Goal: Transaction & Acquisition: Subscribe to service/newsletter

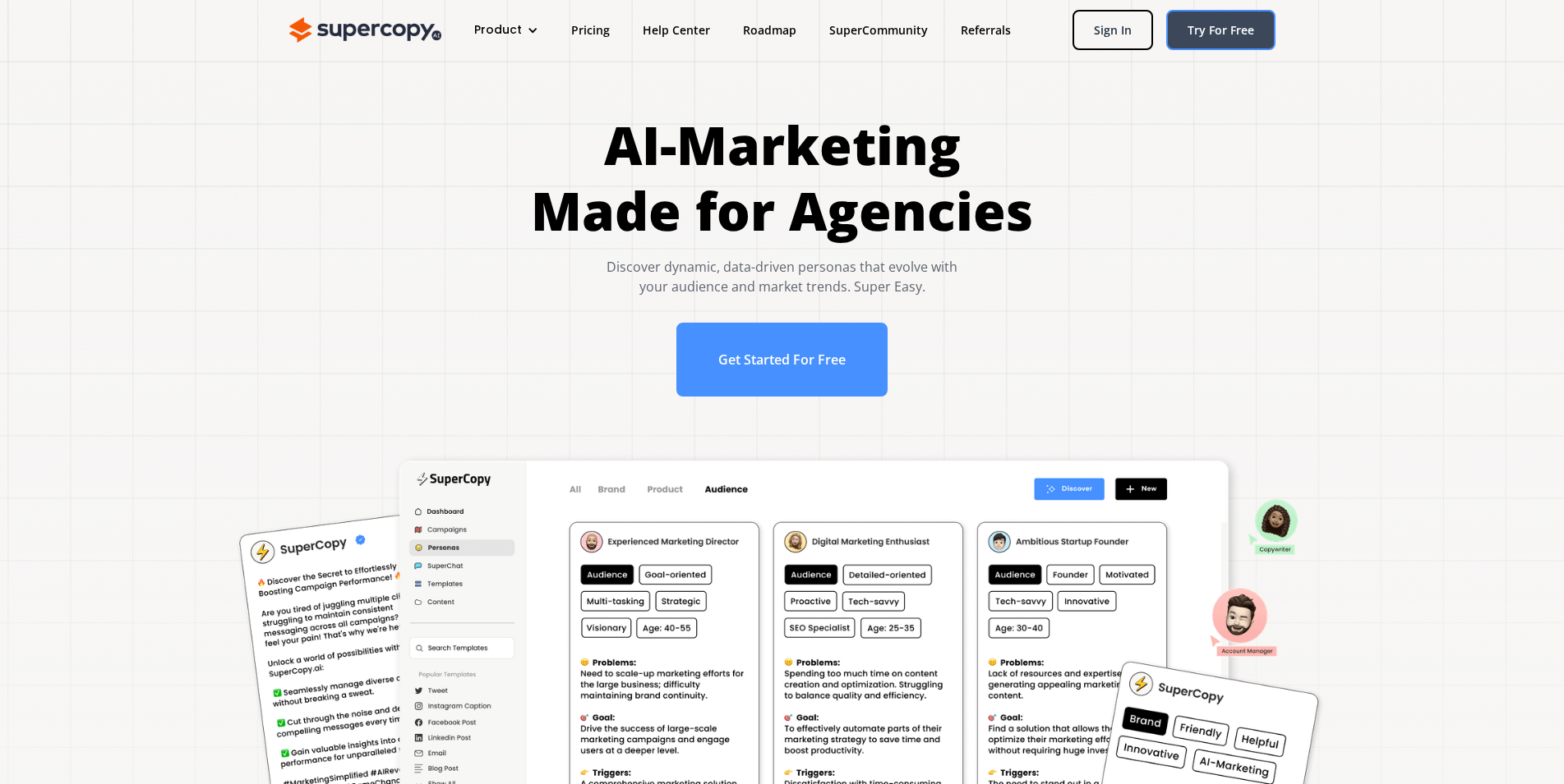
click at [1212, 26] on link "Try For Free" at bounding box center [1220, 29] width 109 height 40
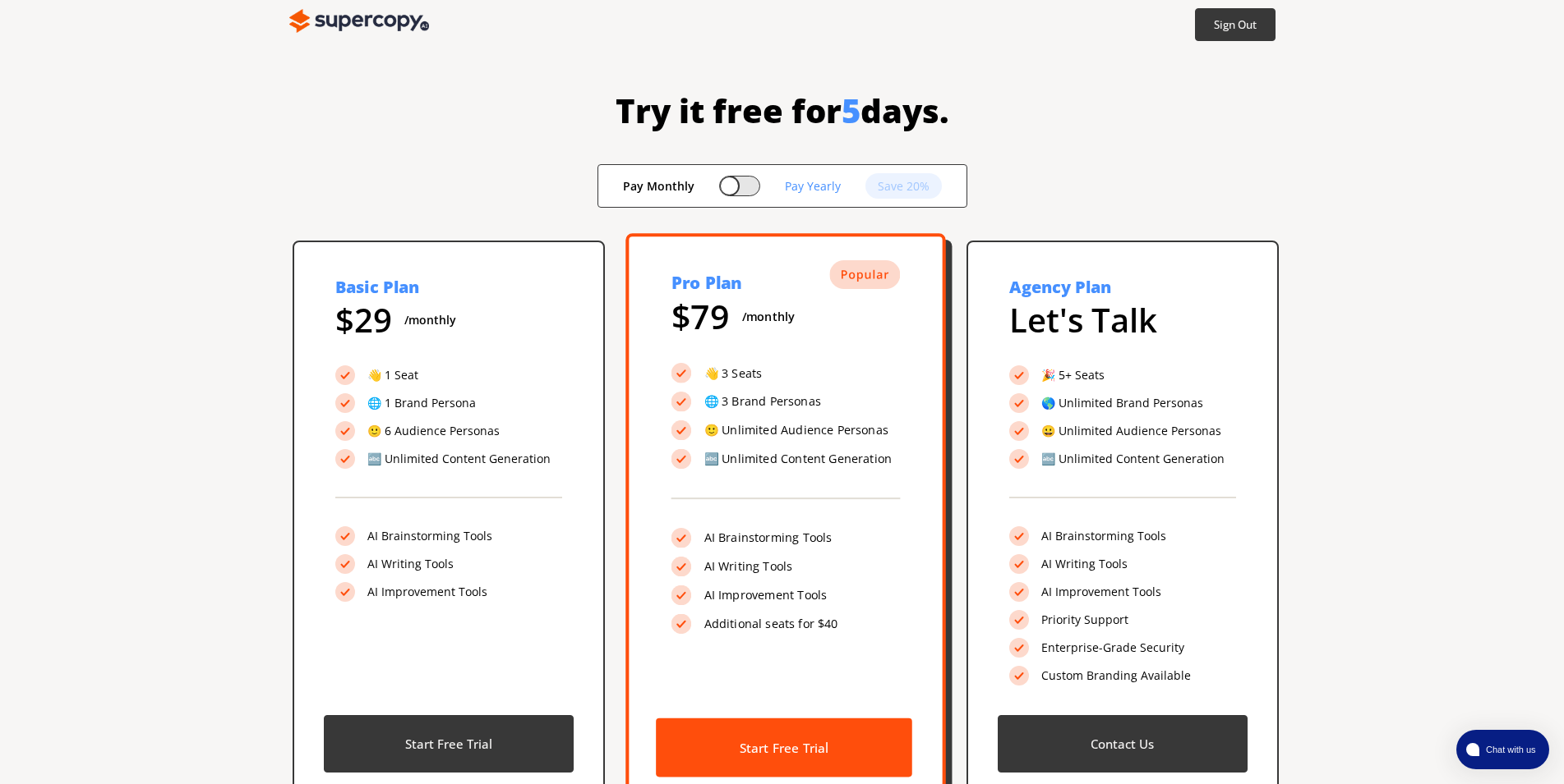
scroll to position [64, 0]
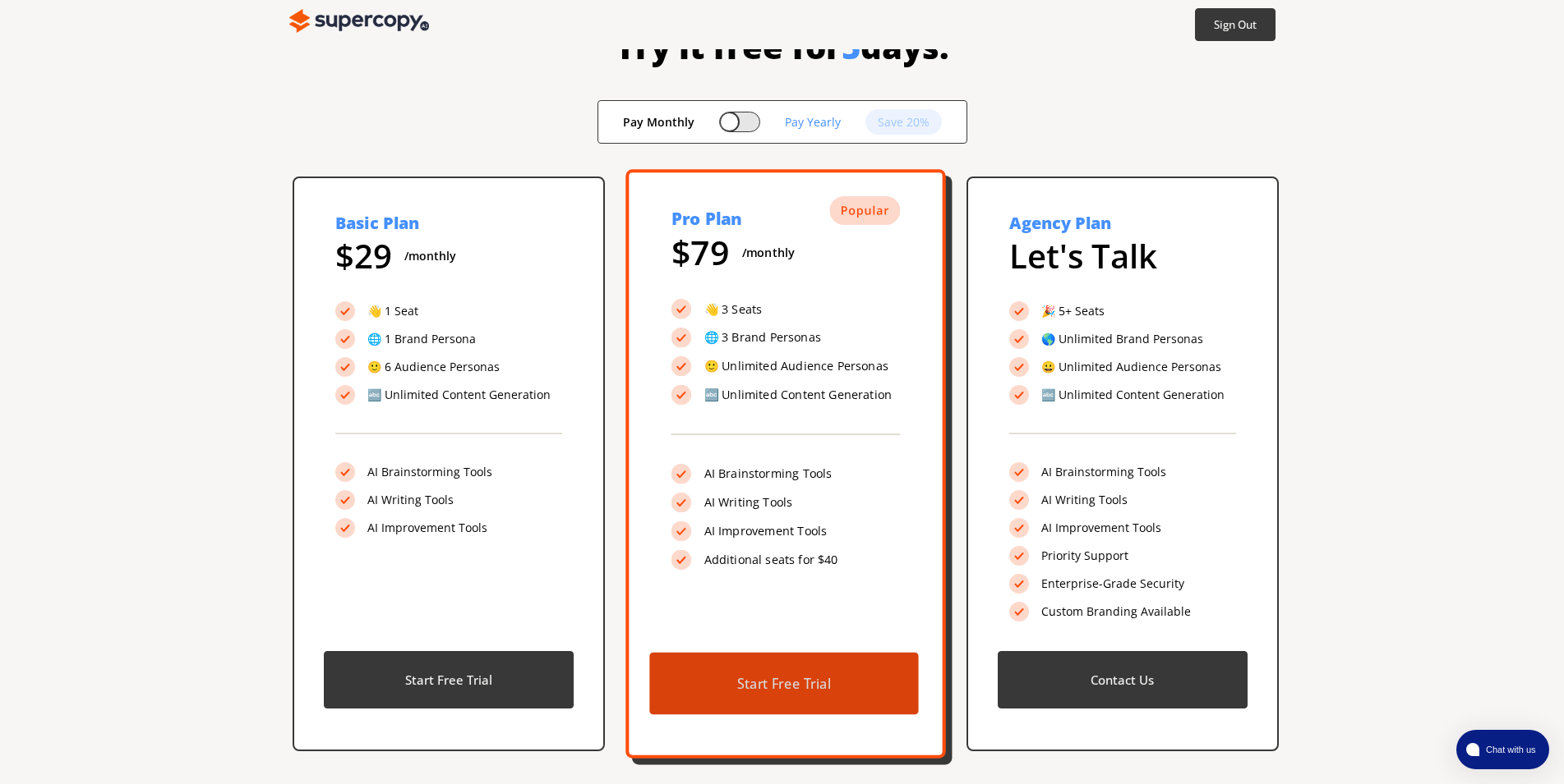
click at [772, 665] on button "Start Free Trial" at bounding box center [783, 684] width 269 height 62
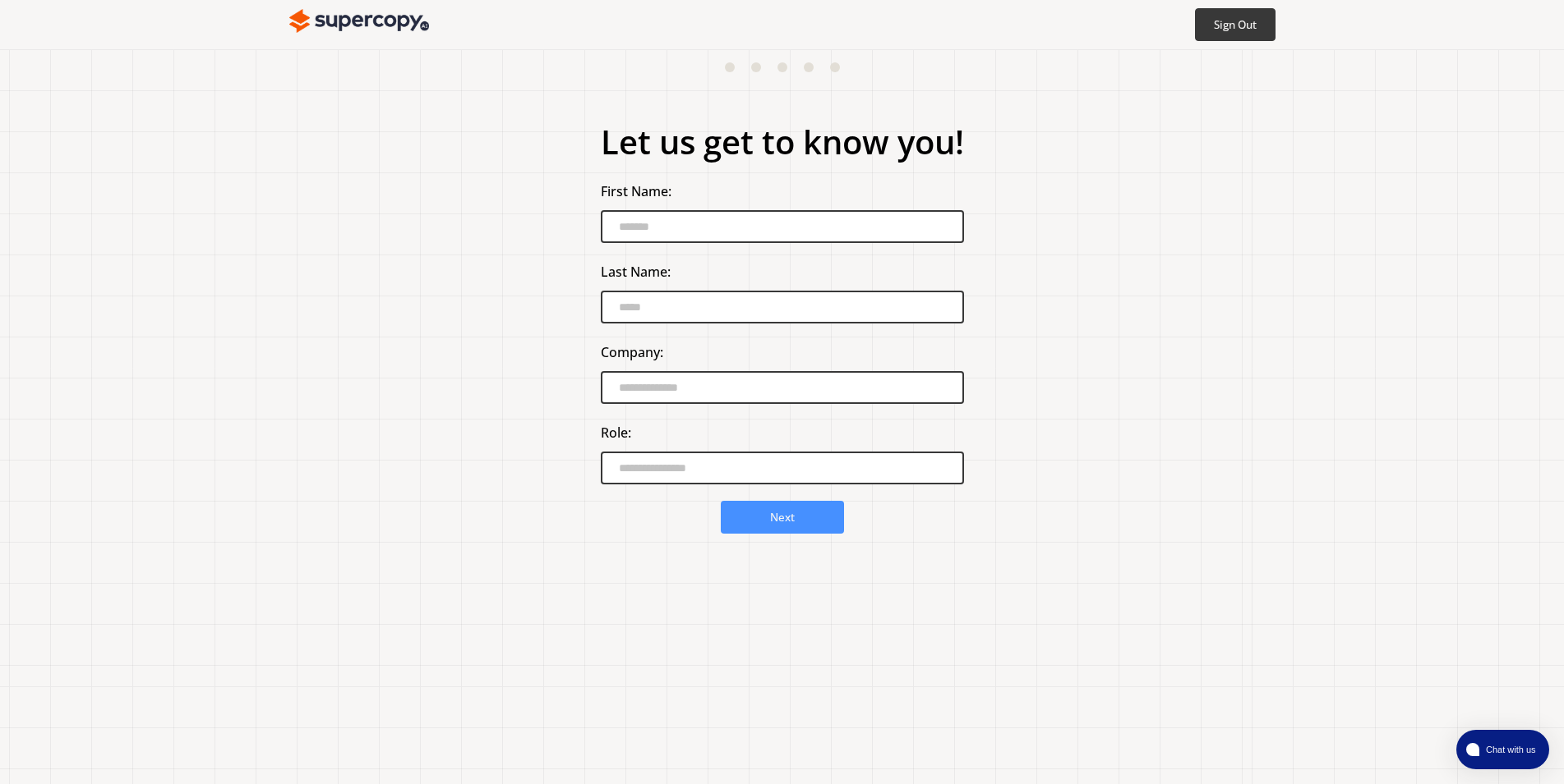
click at [652, 231] on input "First Name:" at bounding box center [782, 226] width 364 height 33
type input "****"
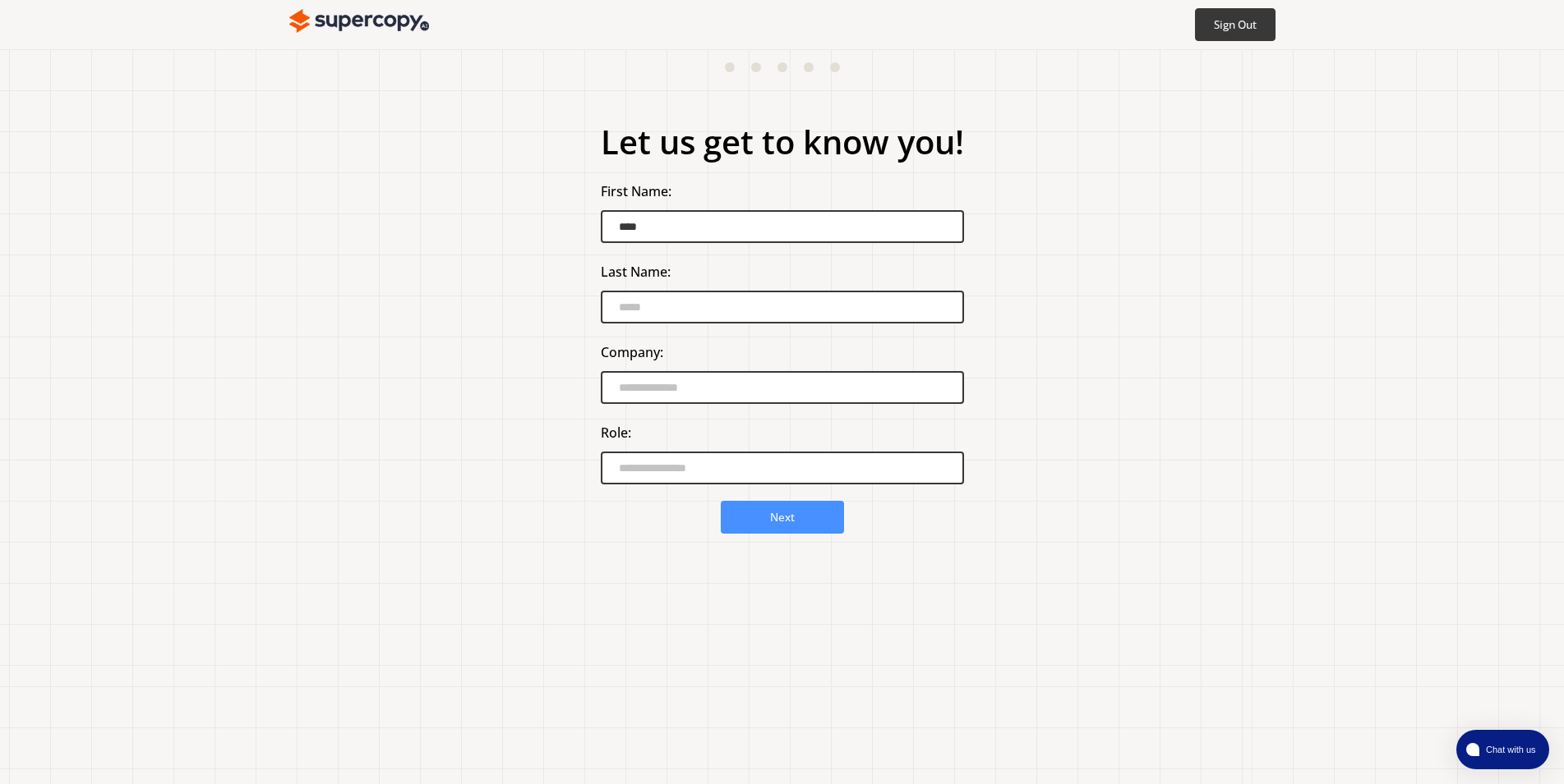
click at [644, 307] on input "Last Name:" at bounding box center [782, 307] width 364 height 33
type input "******"
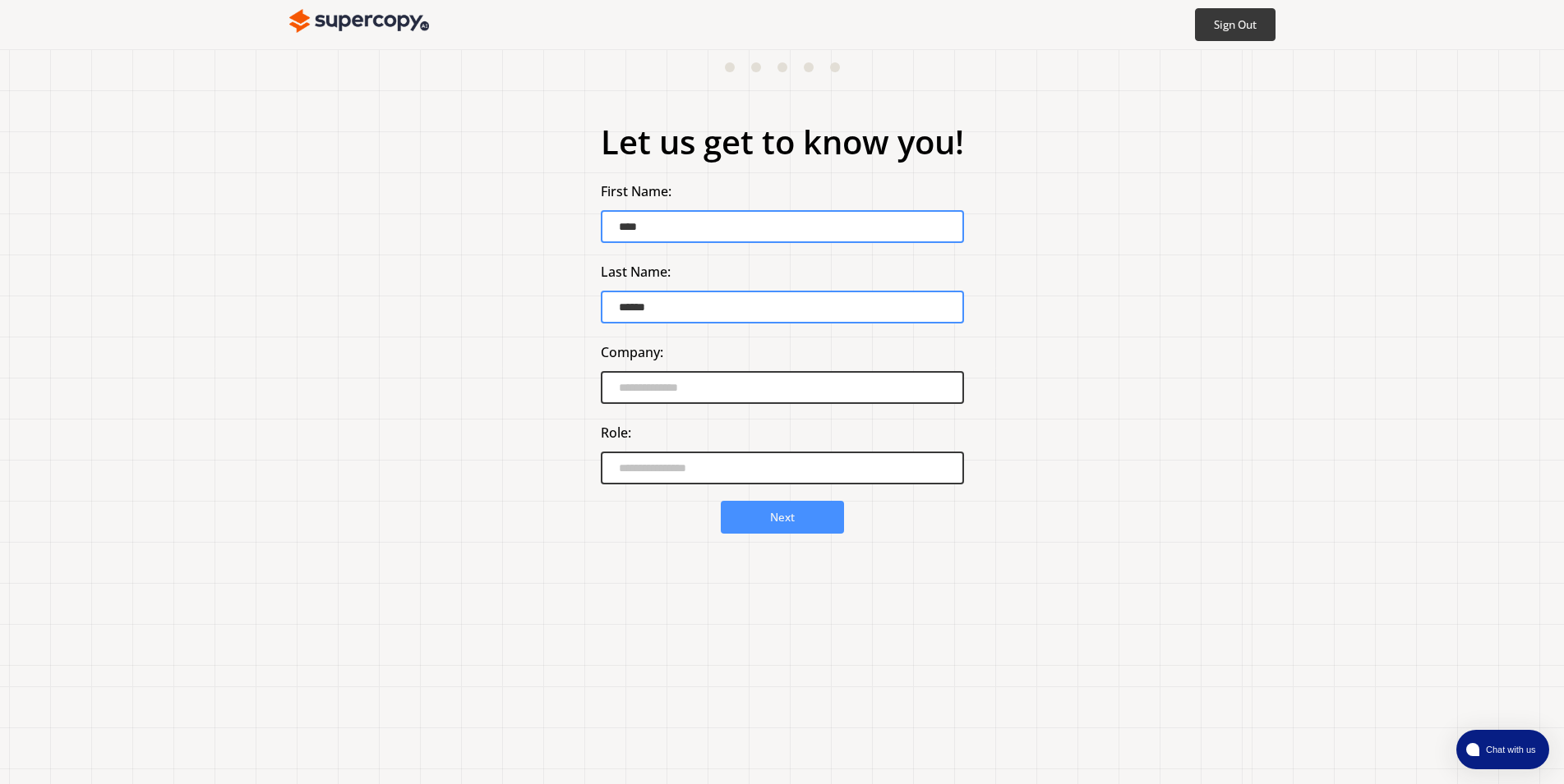
click at [643, 390] on input "Company:" at bounding box center [782, 387] width 364 height 33
type input "*****"
click at [652, 475] on input "Role:" at bounding box center [782, 468] width 364 height 33
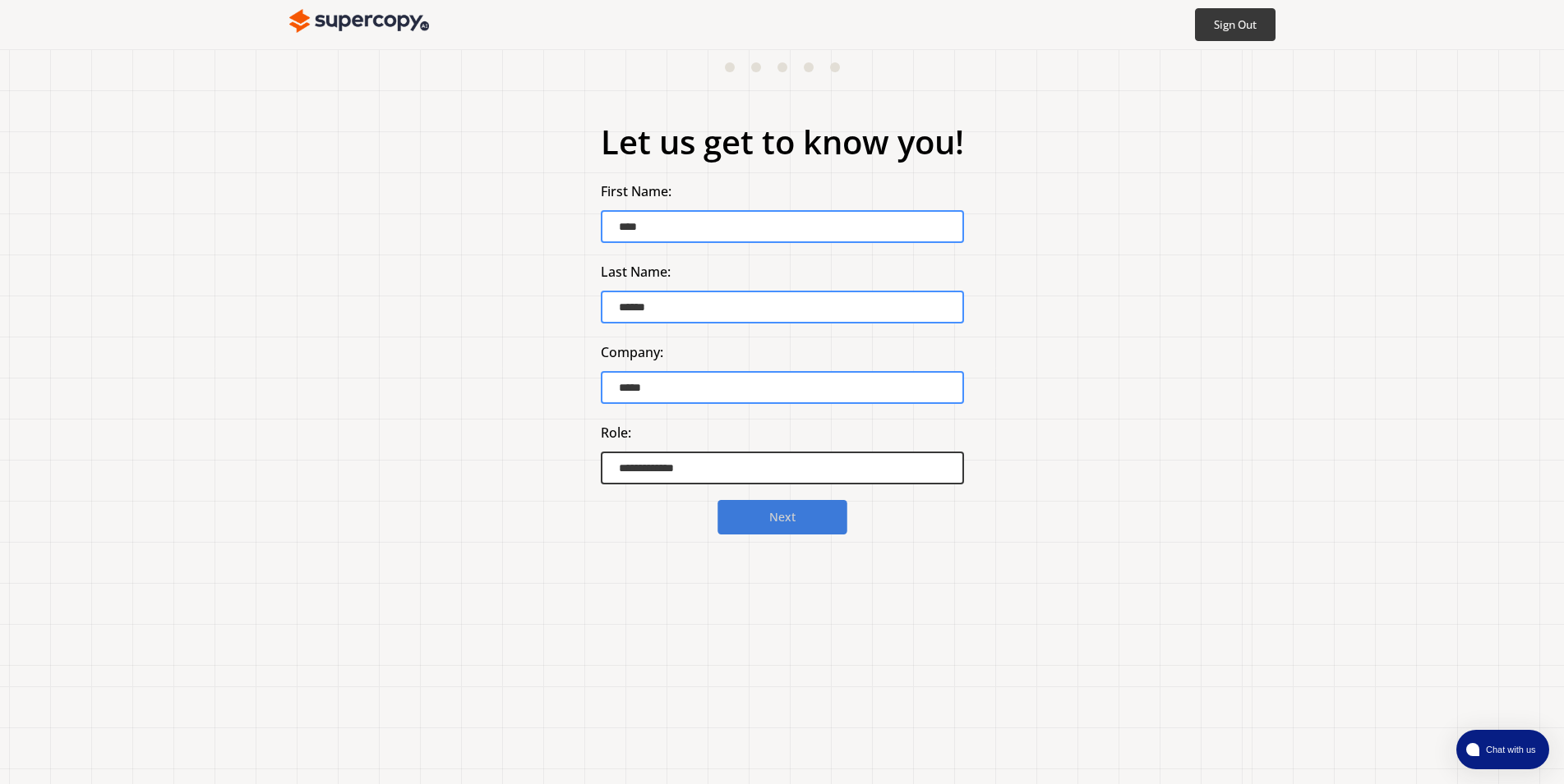
type input "**********"
click at [784, 526] on b "Next" at bounding box center [782, 517] width 26 height 16
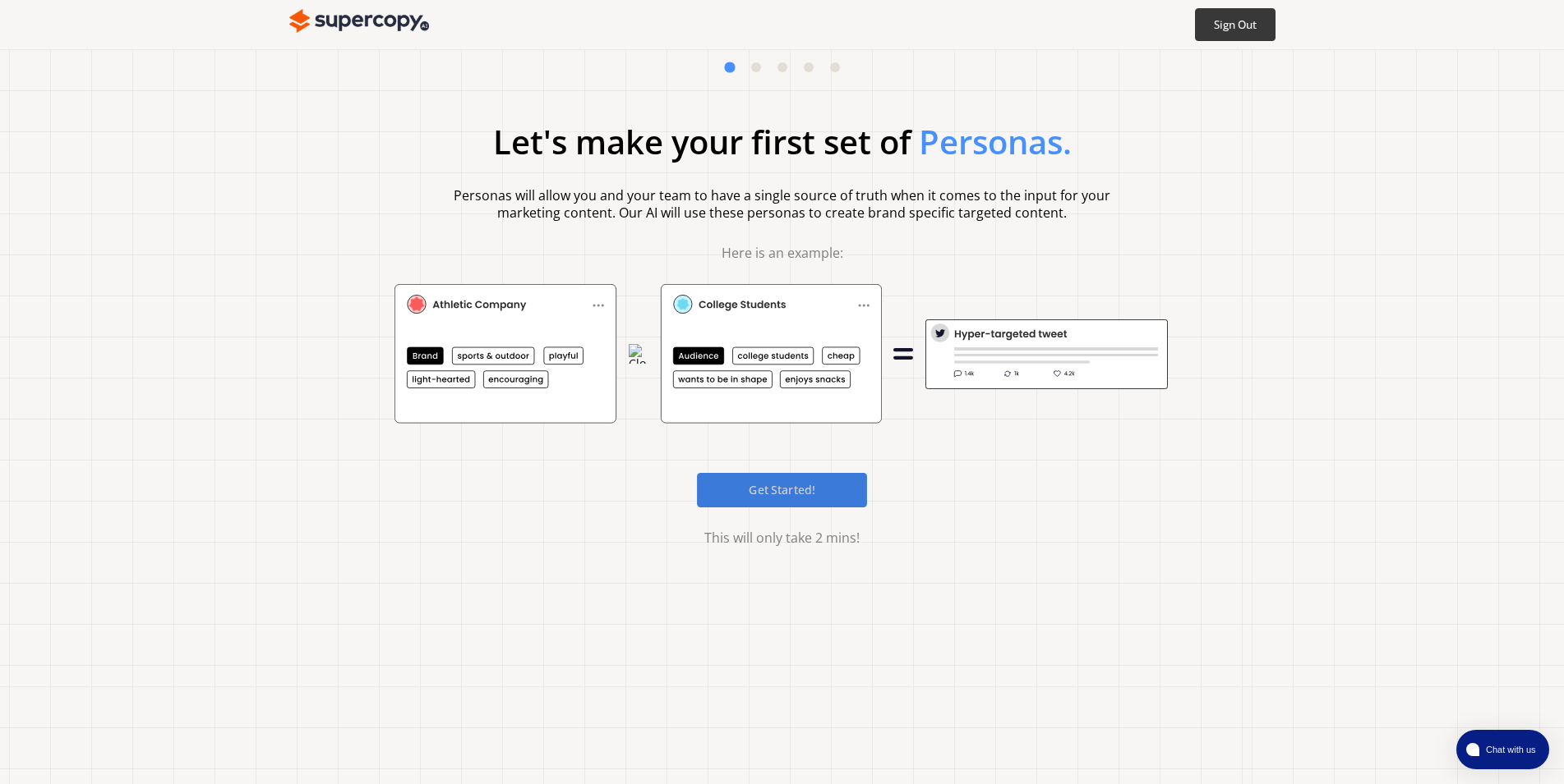
click at [782, 495] on b "Get Started!" at bounding box center [782, 489] width 67 height 16
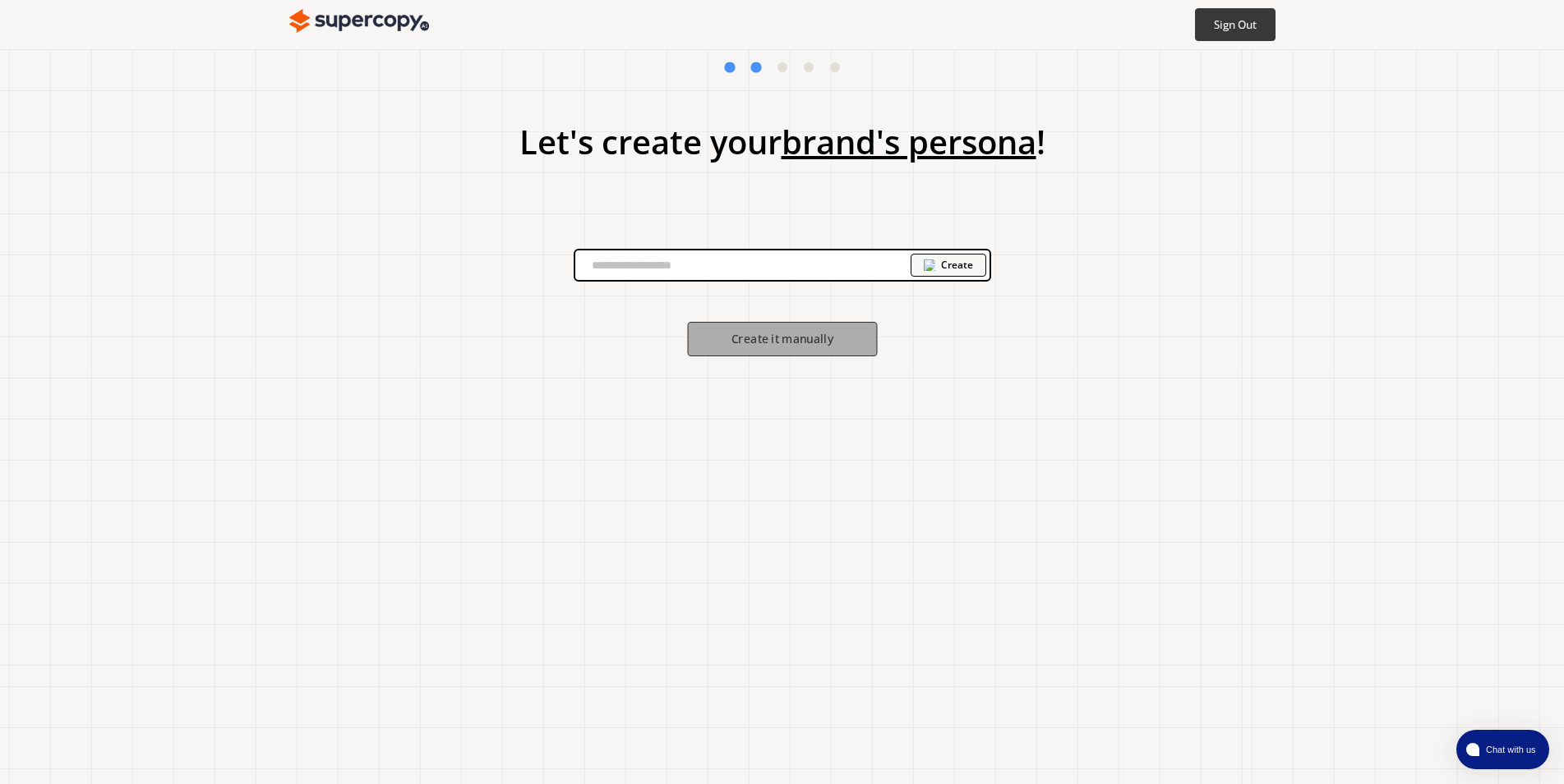
click at [757, 343] on b "Create it manually" at bounding box center [782, 339] width 101 height 16
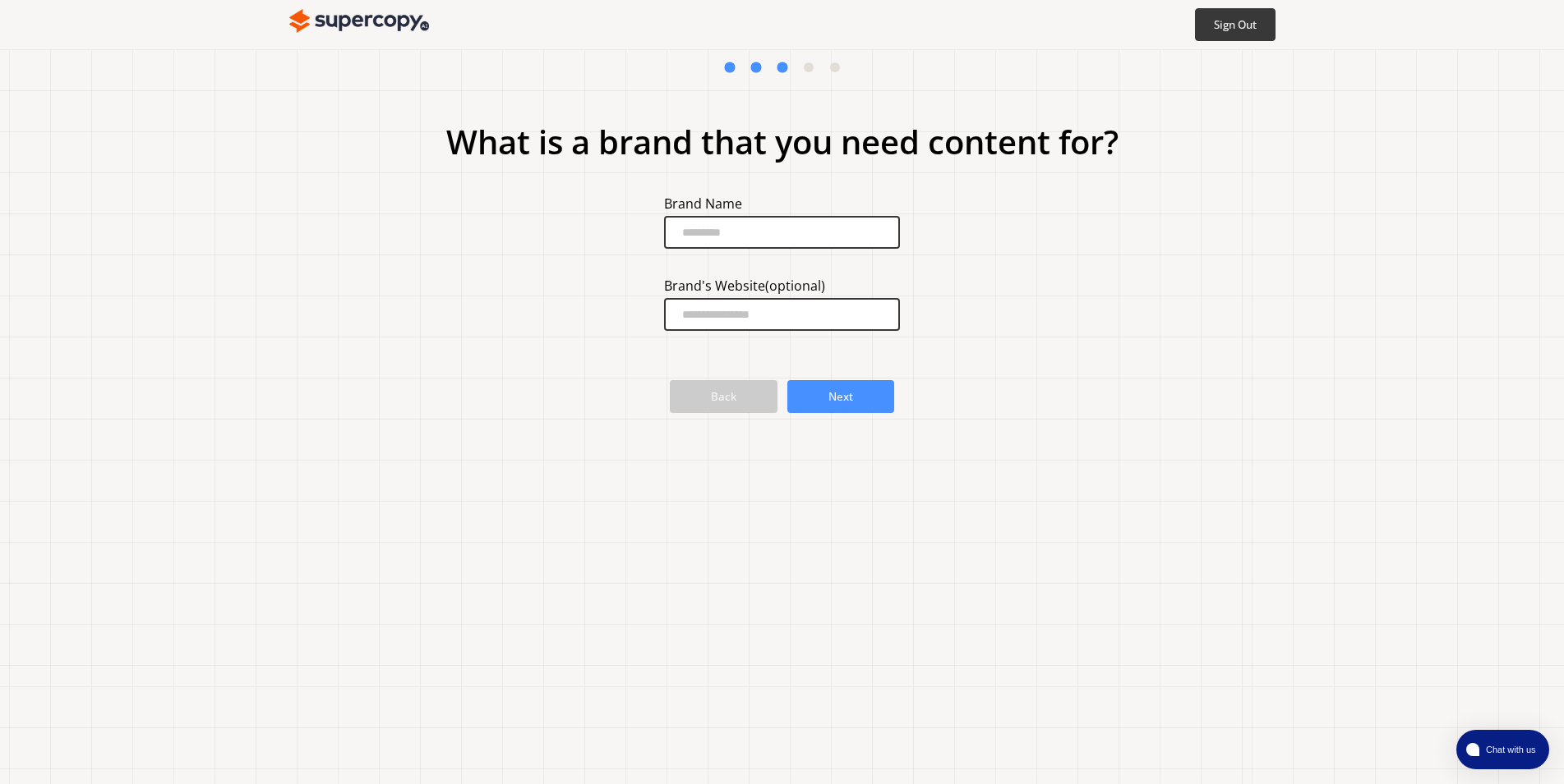
click at [747, 246] on input "brand-input" at bounding box center [782, 232] width 235 height 33
type input "*****"
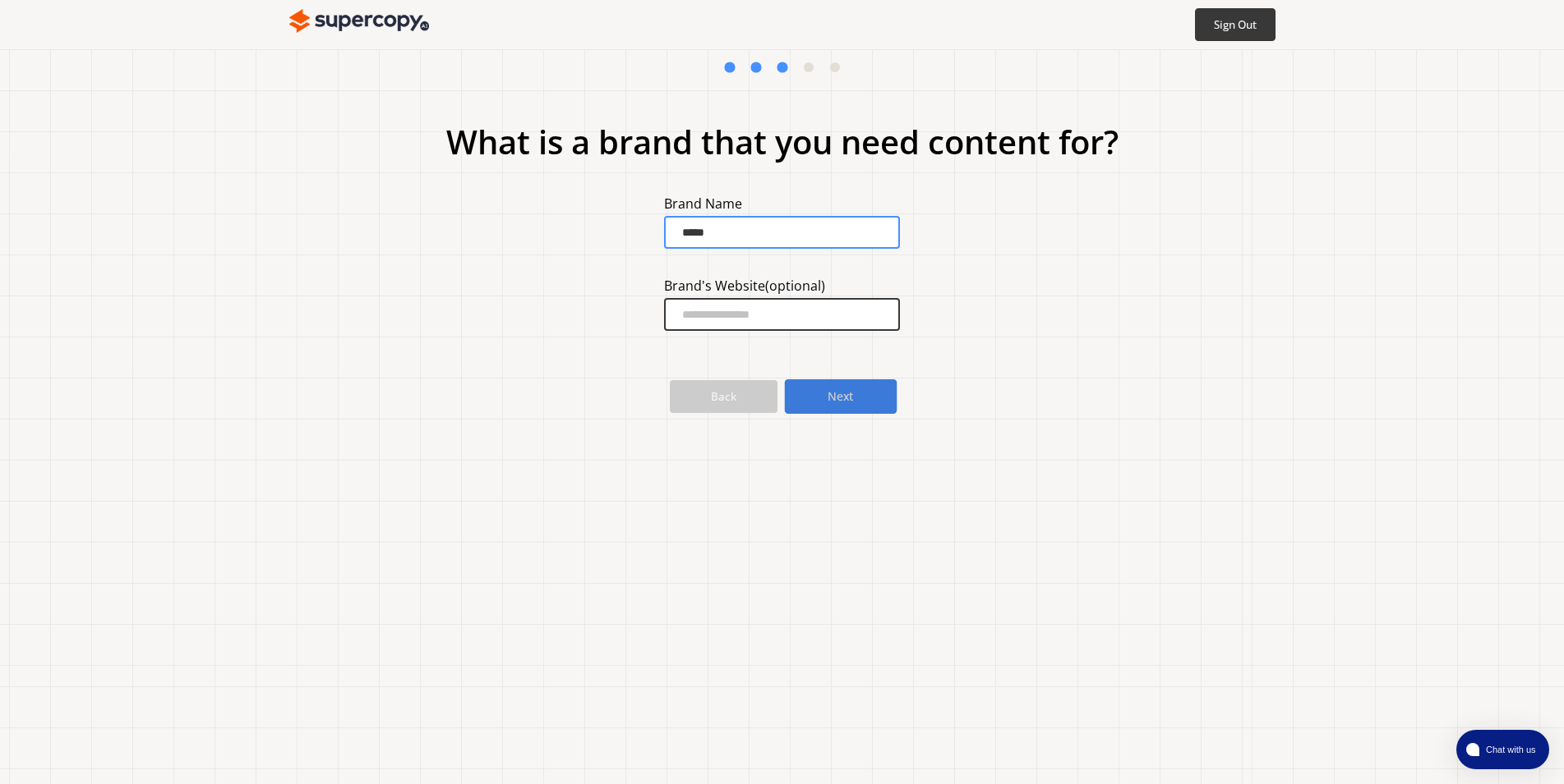
click at [819, 398] on button "Next" at bounding box center [841, 396] width 113 height 35
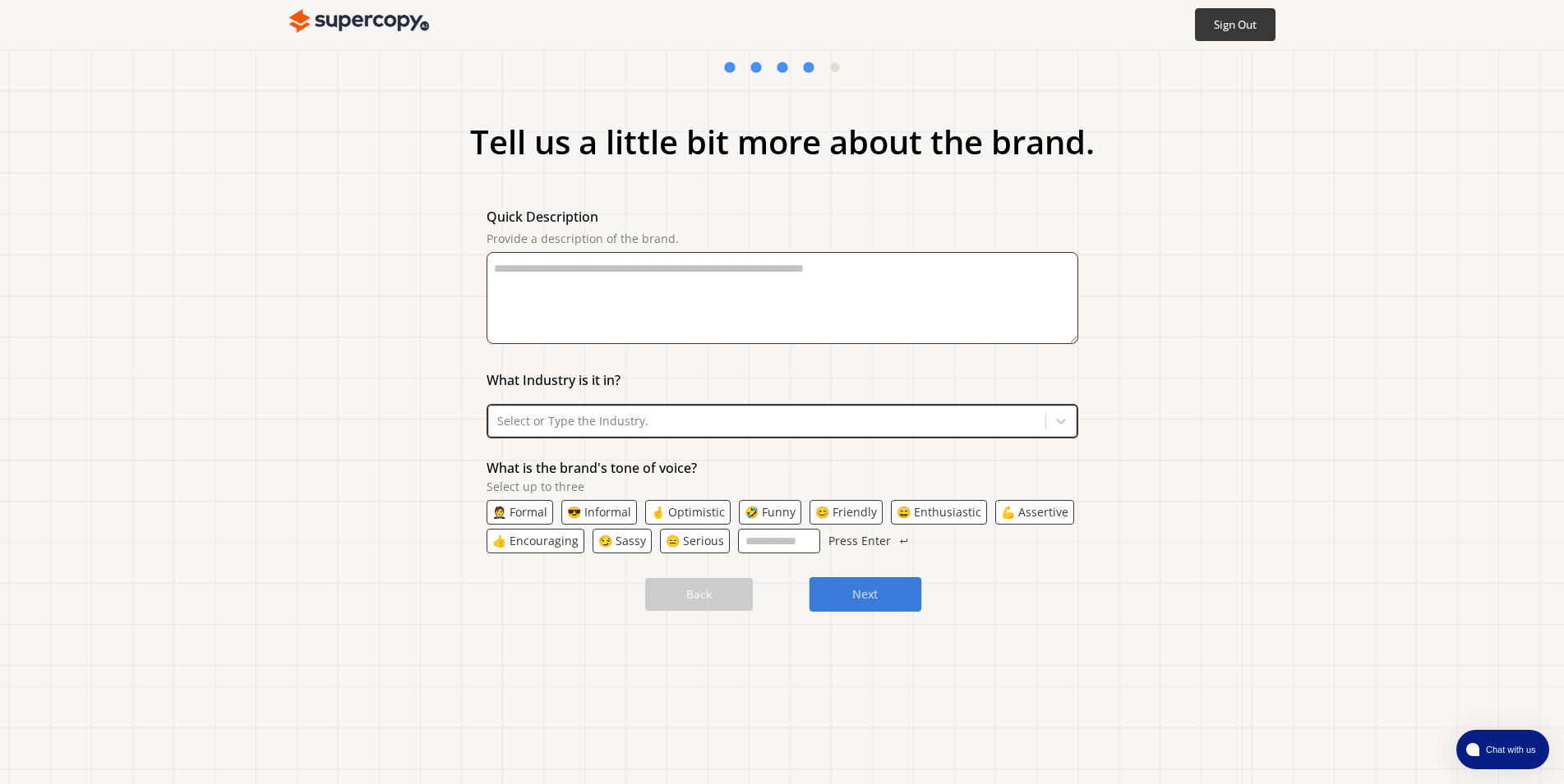
click at [856, 583] on button "Next" at bounding box center [865, 594] width 113 height 35
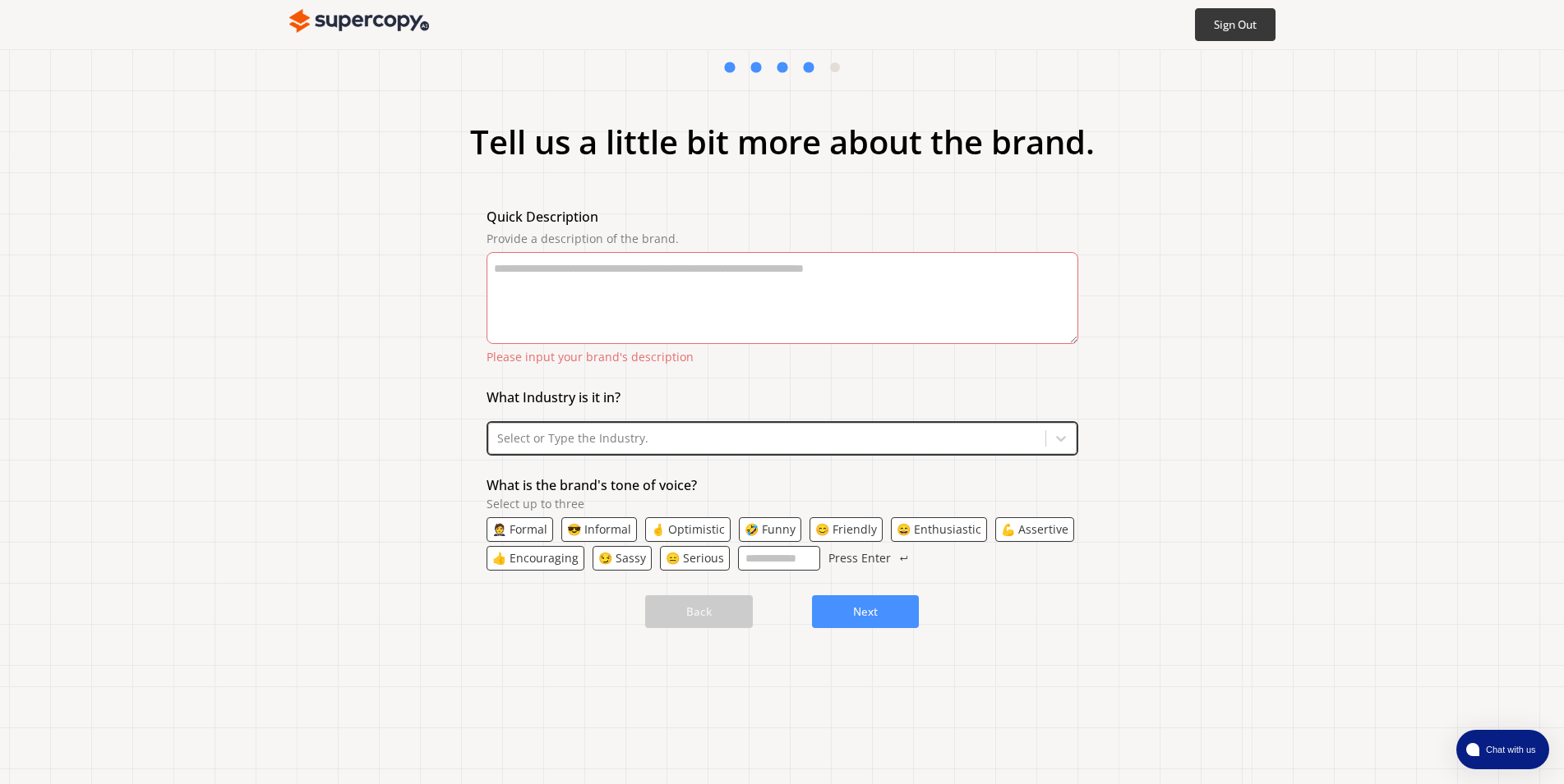
click at [600, 274] on textarea "Provide a description of the brand." at bounding box center [782, 299] width 592 height 92
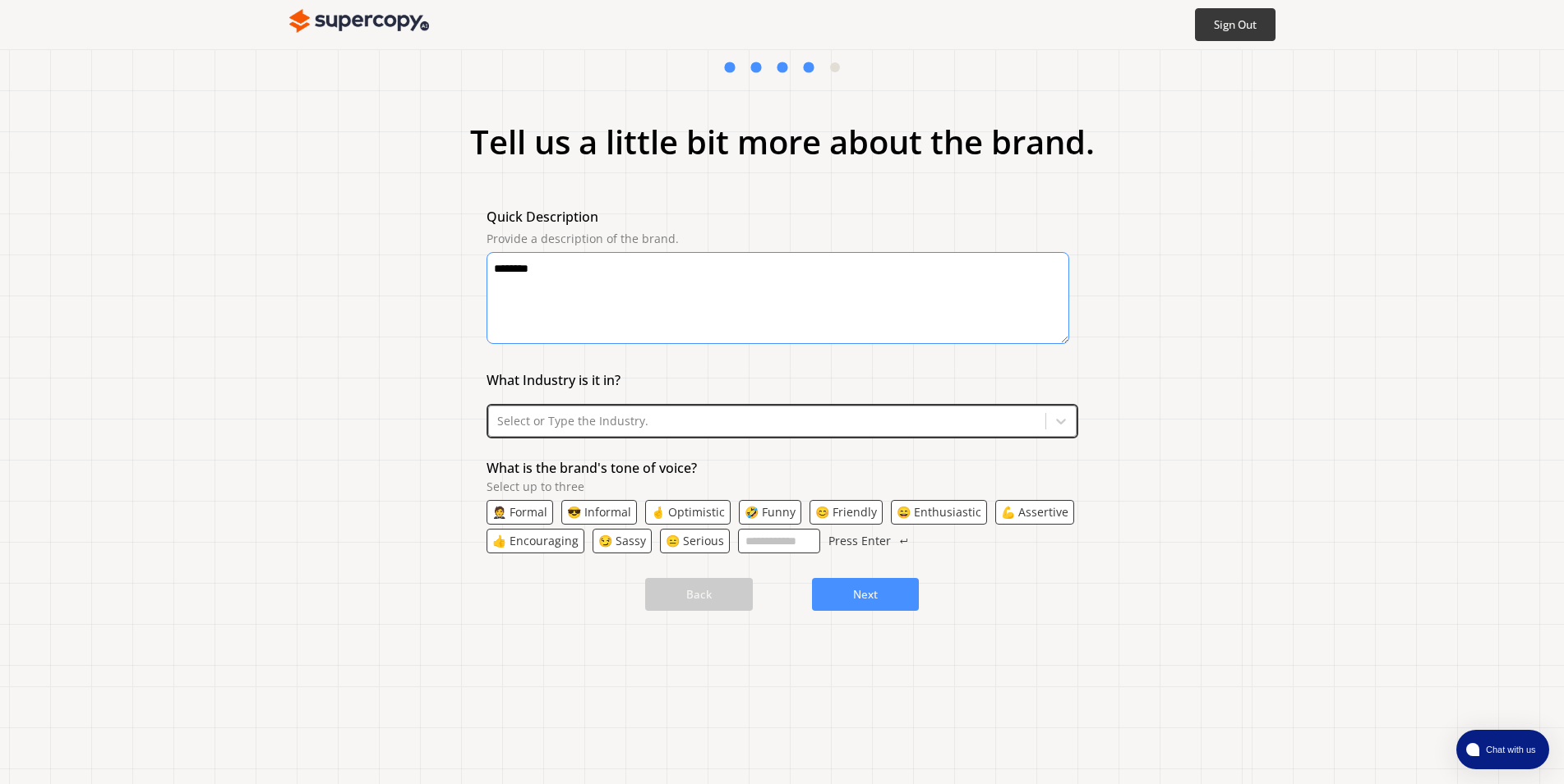
type textarea "********"
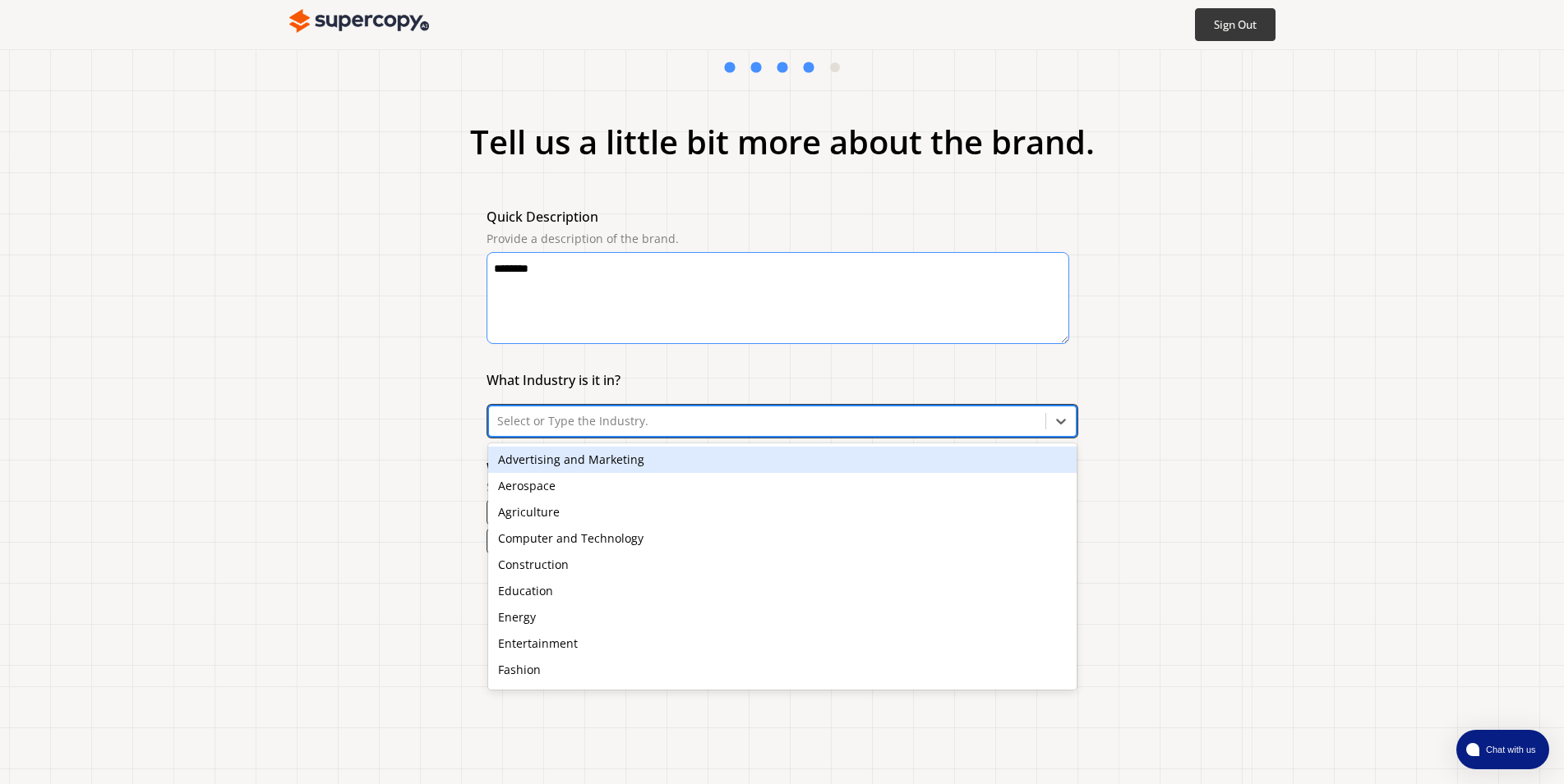
click at [613, 419] on div at bounding box center [767, 421] width 540 height 16
click at [588, 456] on div "Advertising and Marketing" at bounding box center [782, 460] width 588 height 26
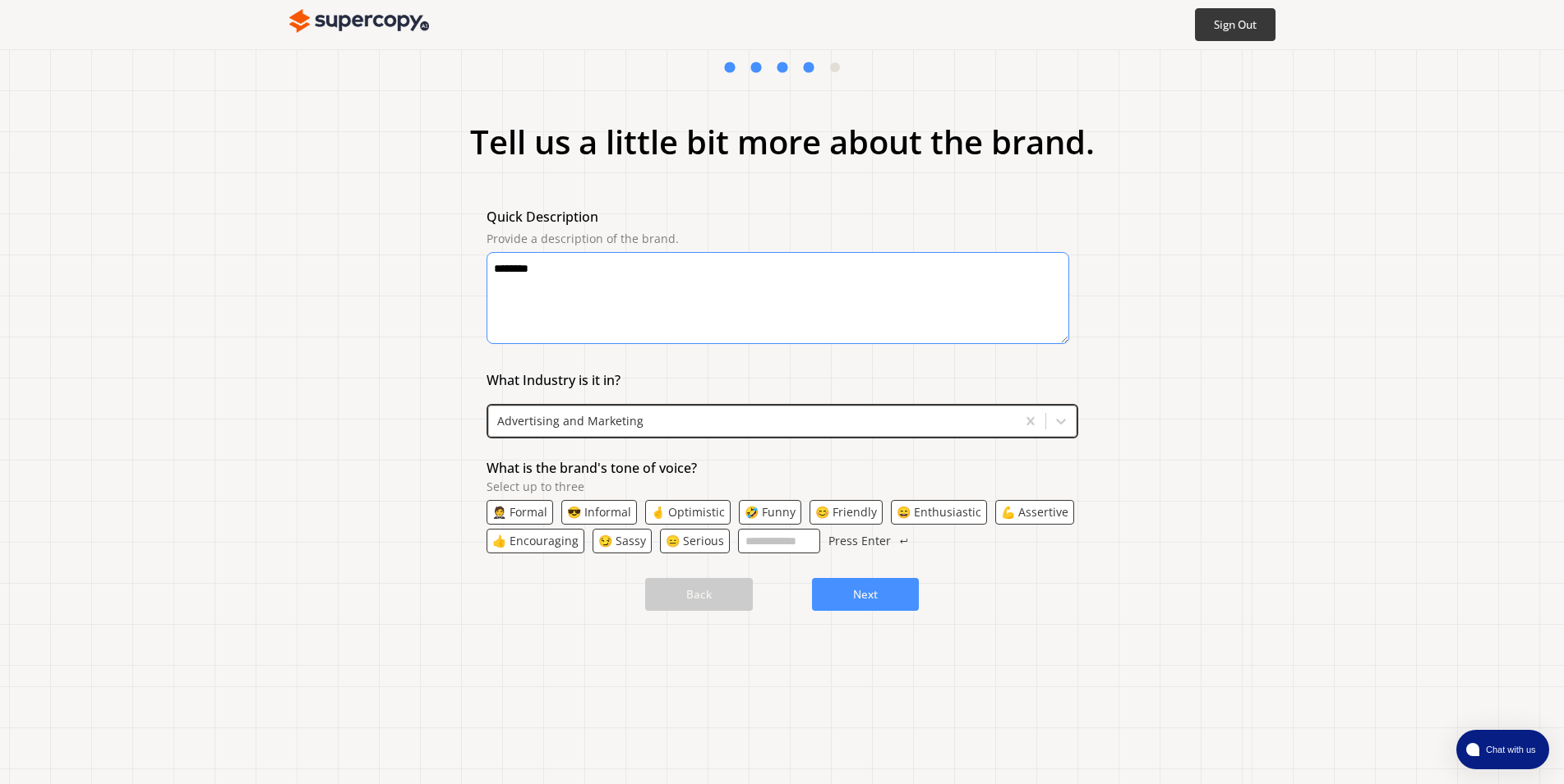
click at [529, 515] on p "🤵 Formal" at bounding box center [519, 513] width 55 height 13
click at [845, 598] on button "Next" at bounding box center [865, 594] width 113 height 35
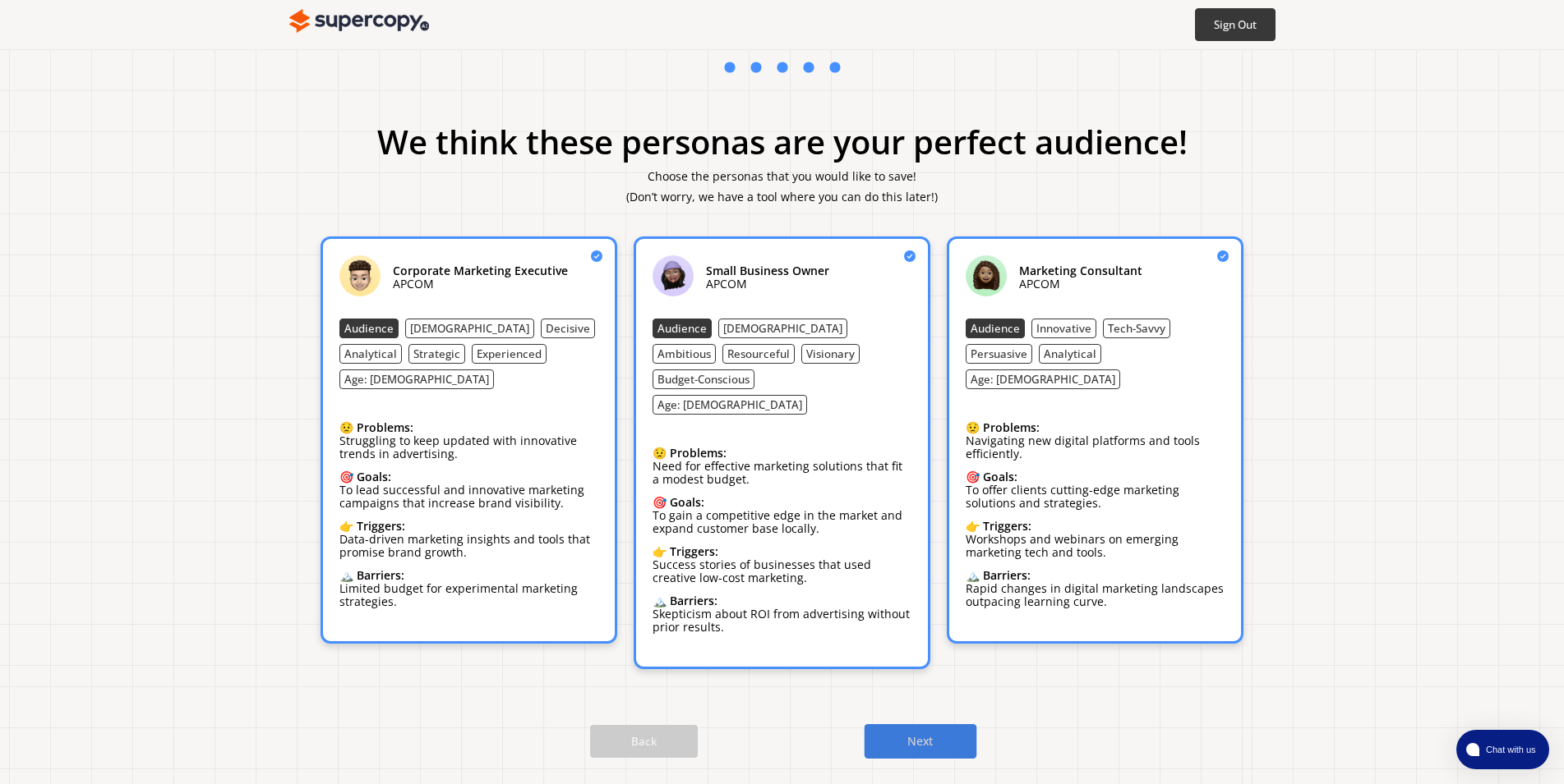
click at [903, 724] on button "Next" at bounding box center [921, 741] width 113 height 35
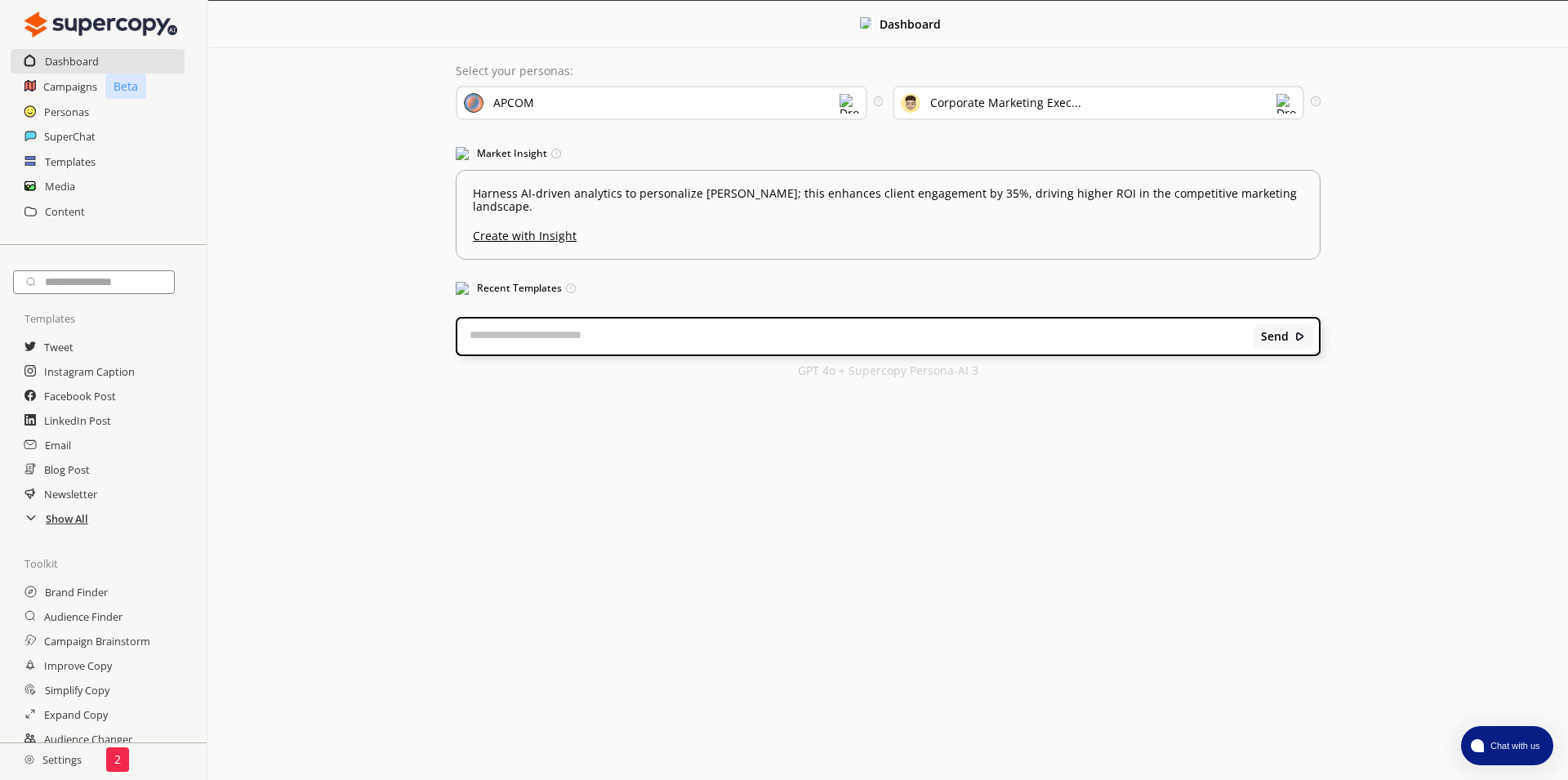
click at [56, 525] on h2 "Show All" at bounding box center [66, 518] width 42 height 24
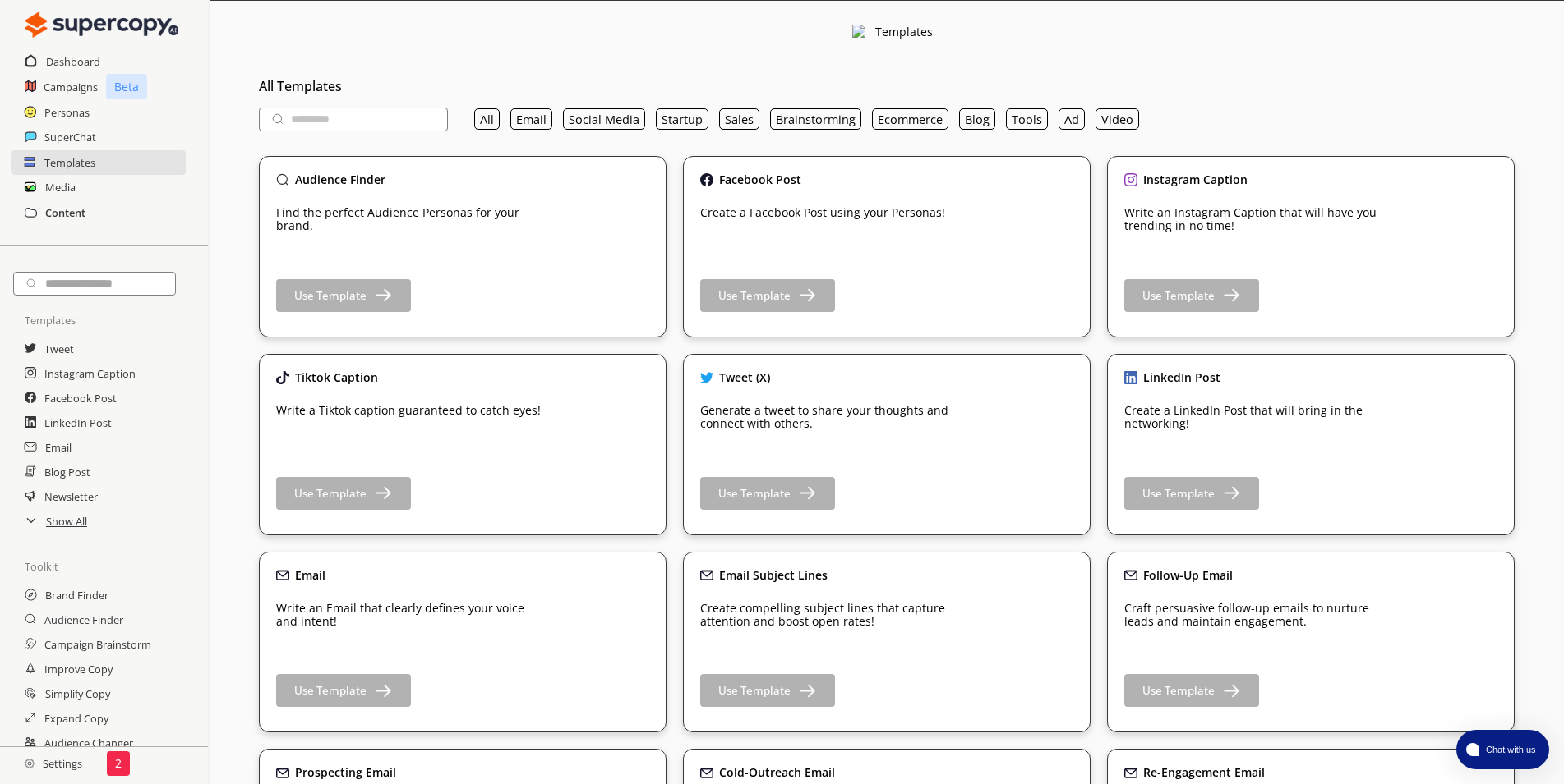
click at [62, 212] on h2 "Content" at bounding box center [65, 212] width 40 height 24
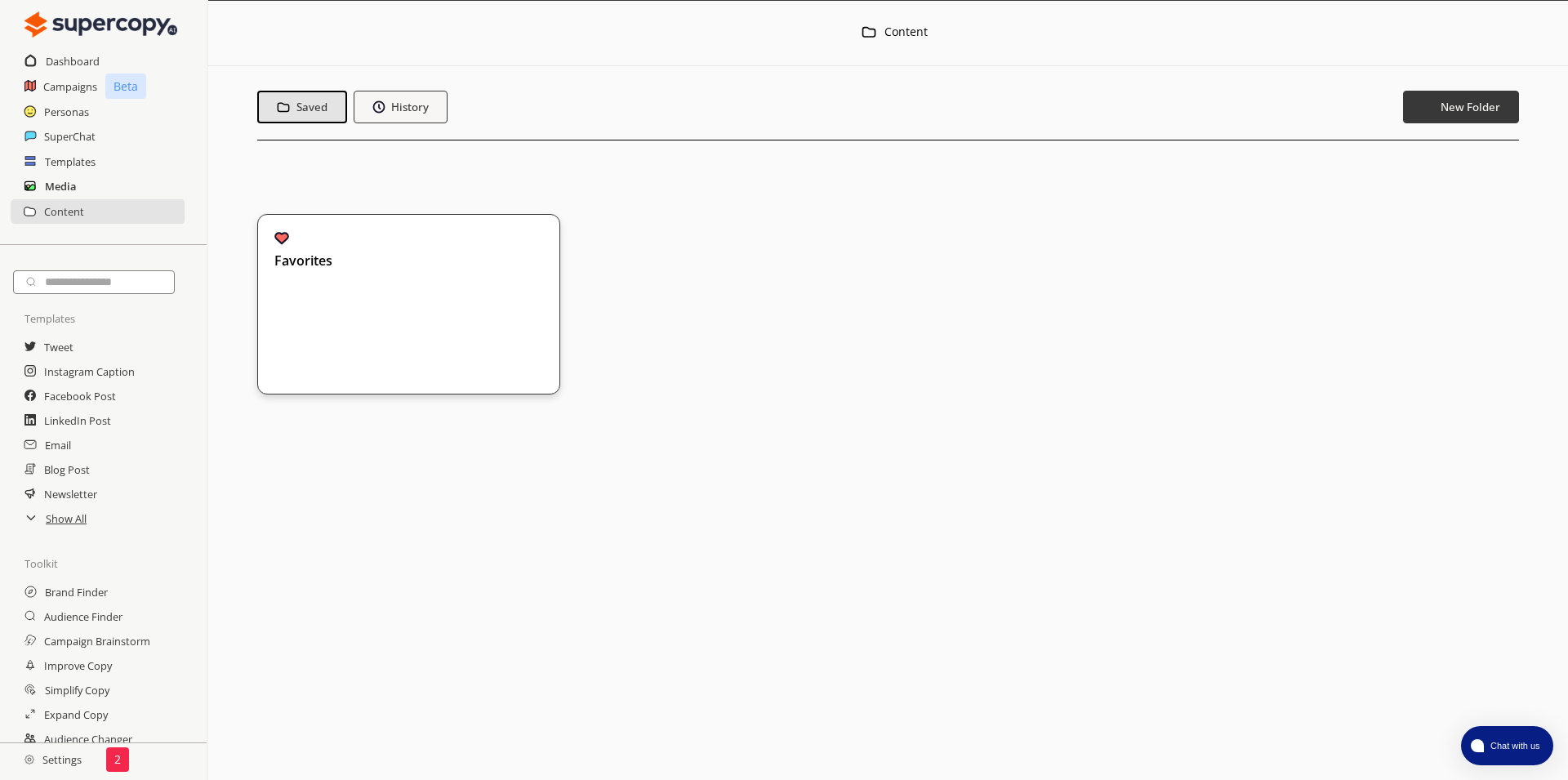
click at [55, 180] on h2 "Media" at bounding box center [60, 186] width 31 height 24
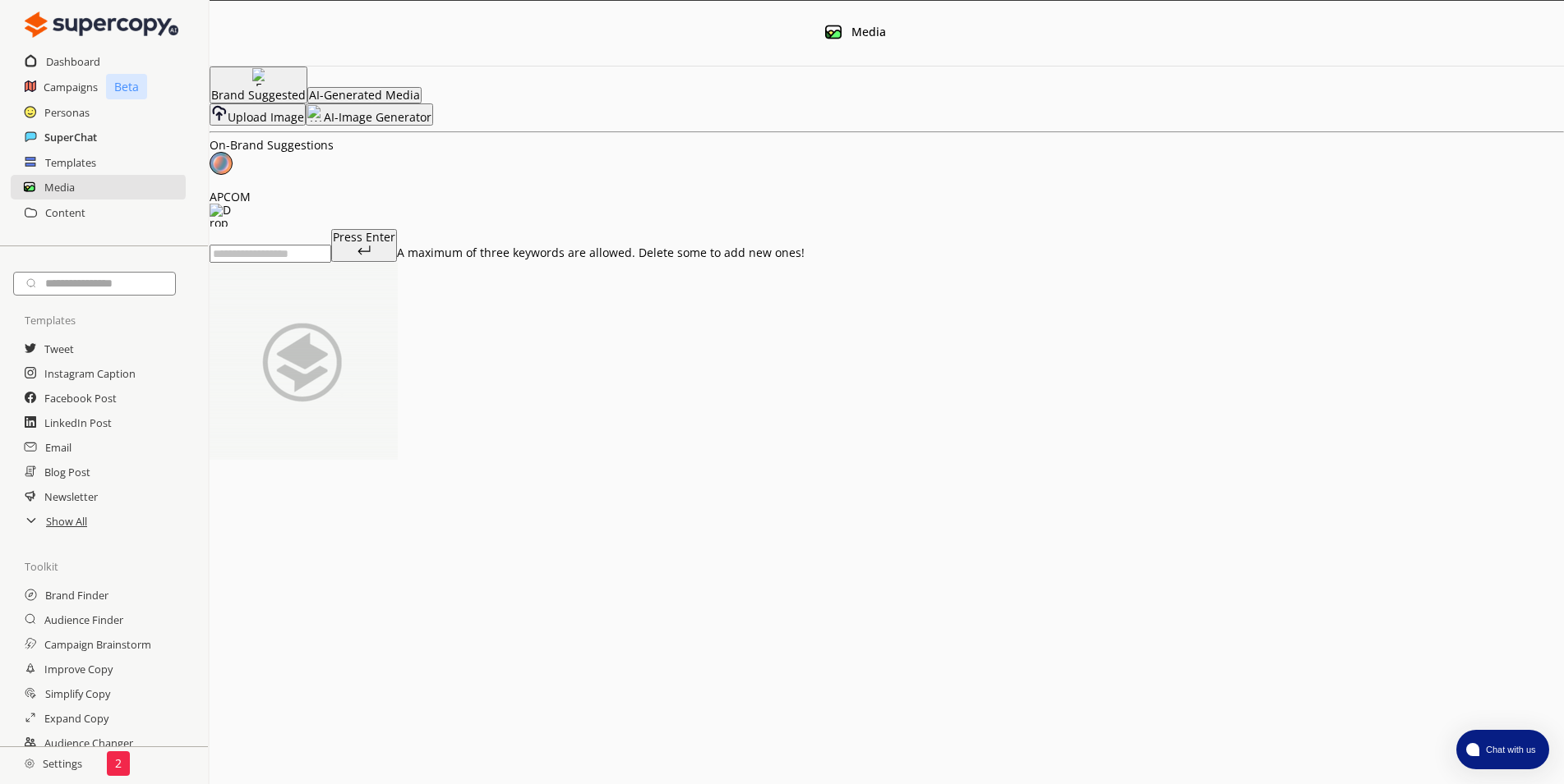
click at [66, 134] on h2 "SuperChat" at bounding box center [70, 137] width 53 height 24
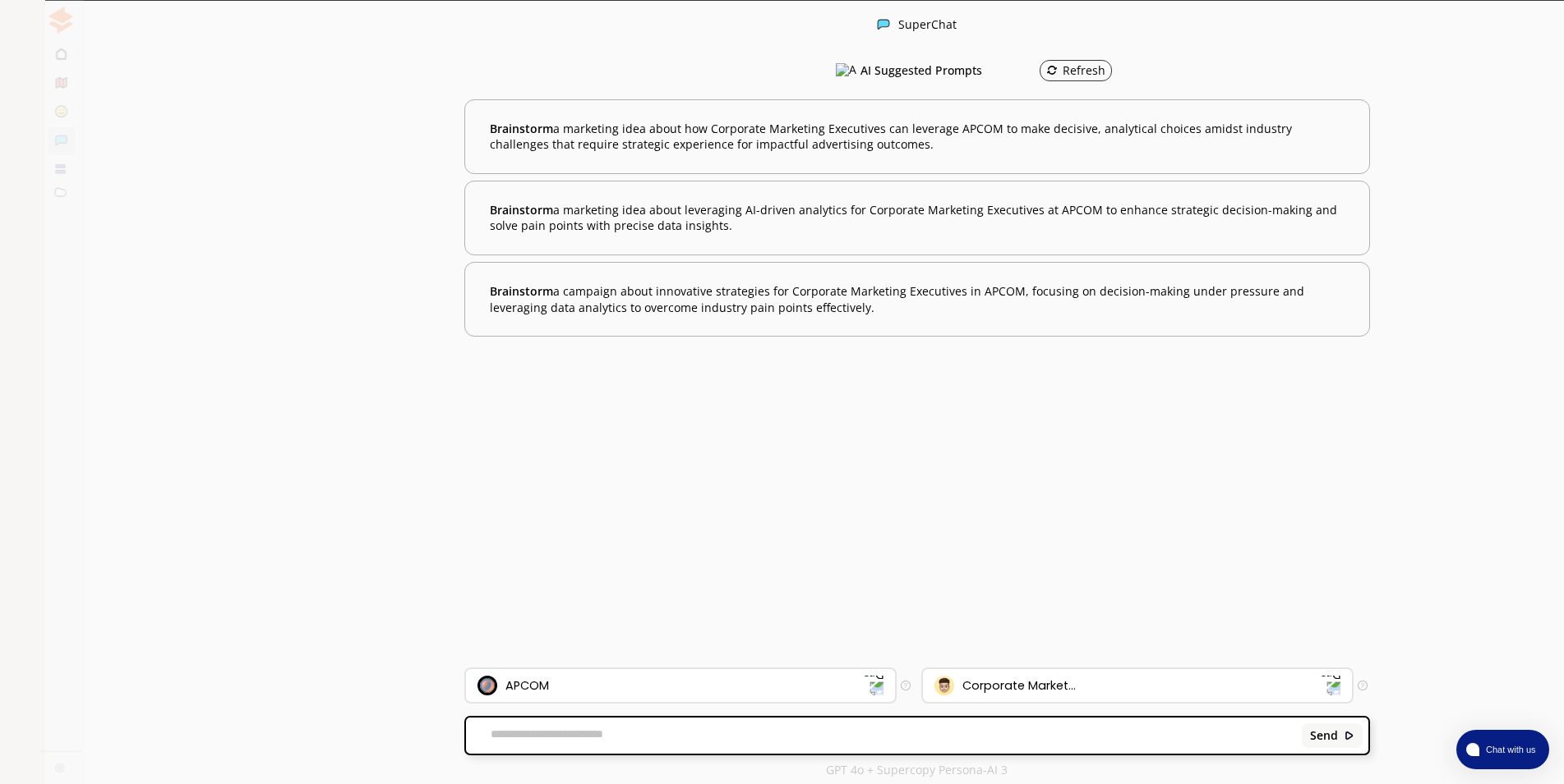
click at [147, 23] on div "Persona Mode" at bounding box center [129, 26] width 85 height 13
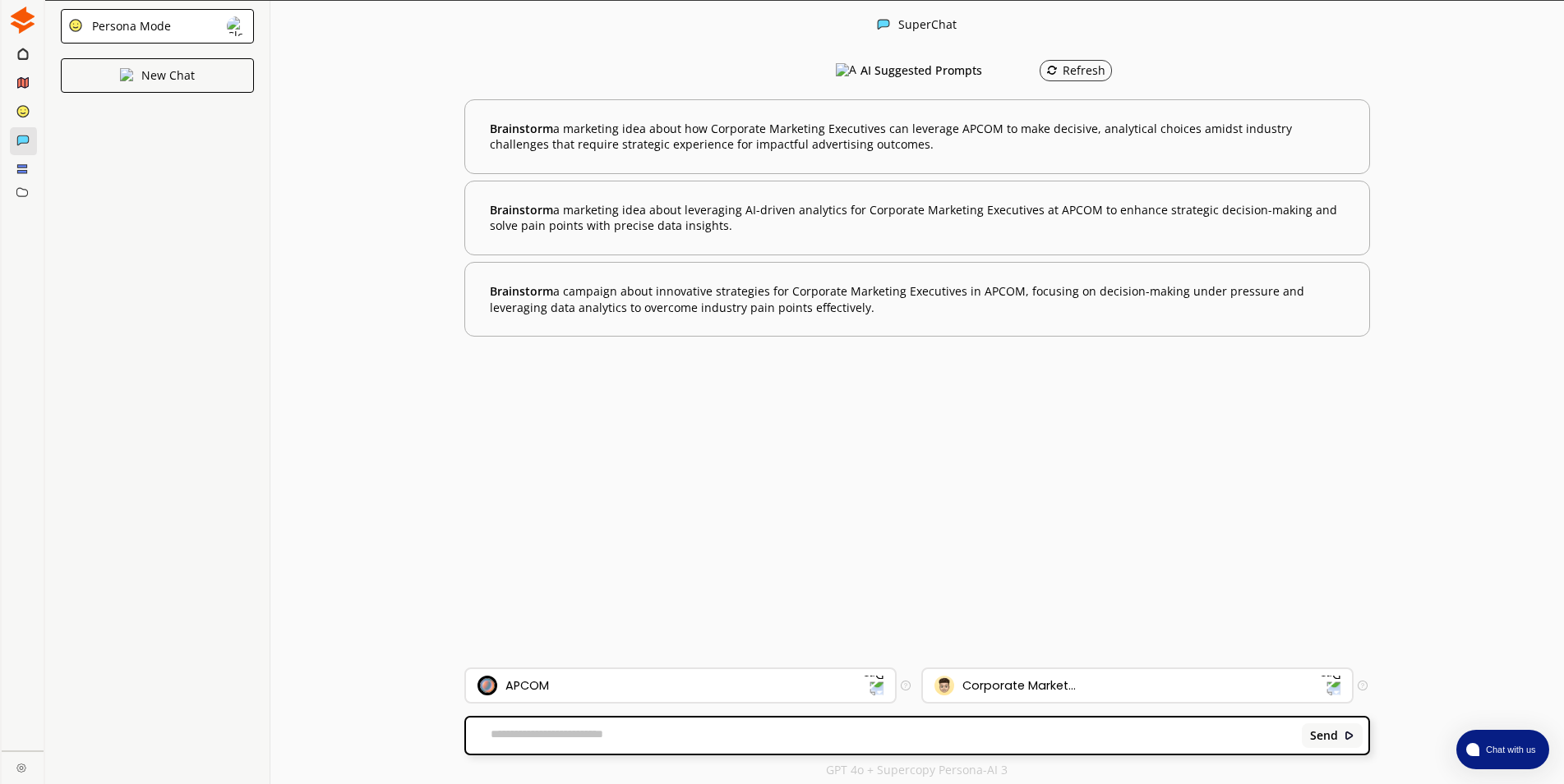
click at [154, 206] on div "Persona Mode New Chat" at bounding box center [158, 392] width 225 height 784
click at [18, 81] on icon at bounding box center [23, 82] width 10 height 10
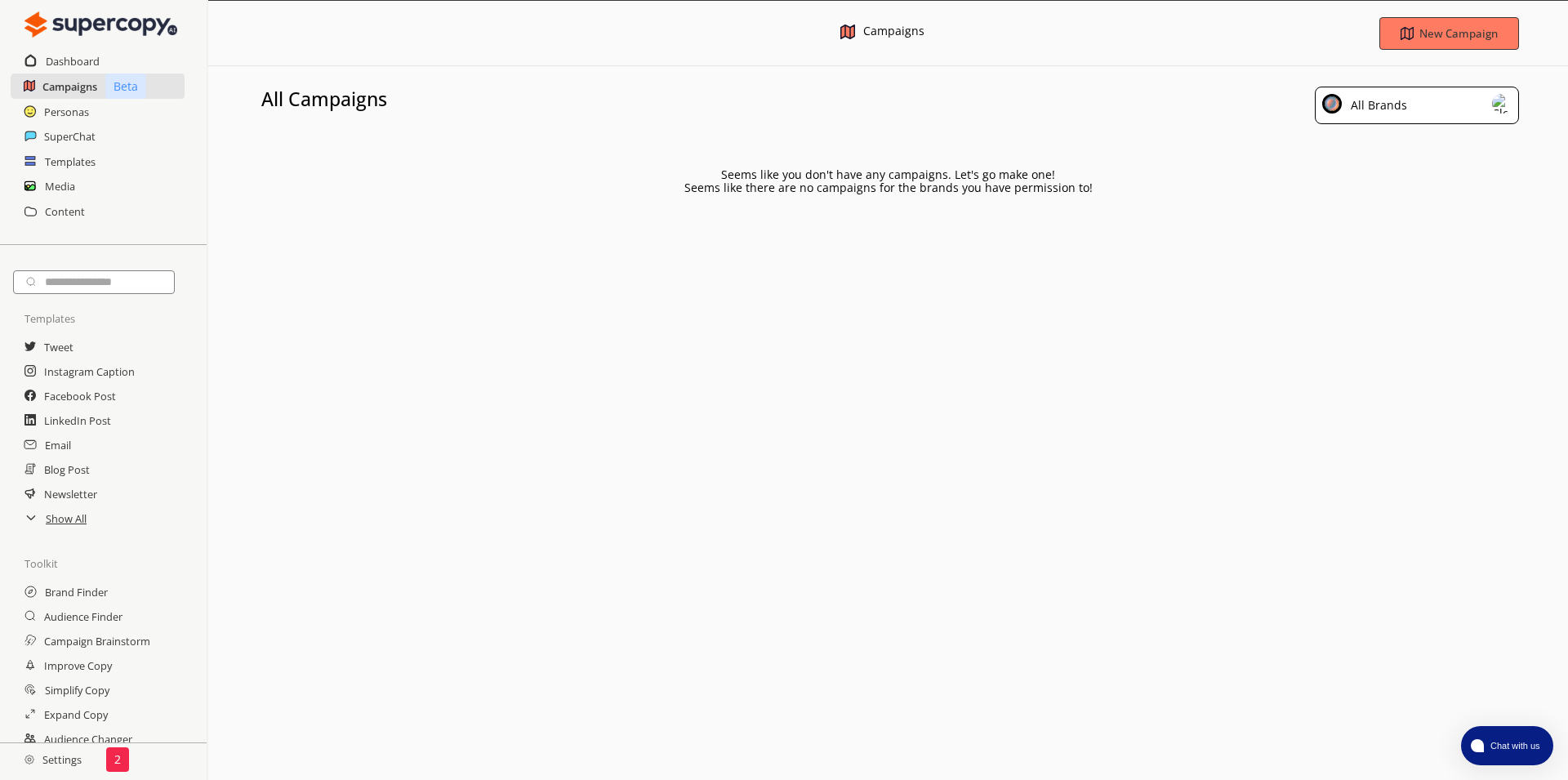
click at [54, 78] on h2 "Campaigns" at bounding box center [69, 87] width 55 height 24
click at [1406, 43] on button "New Campaign" at bounding box center [1448, 33] width 147 height 35
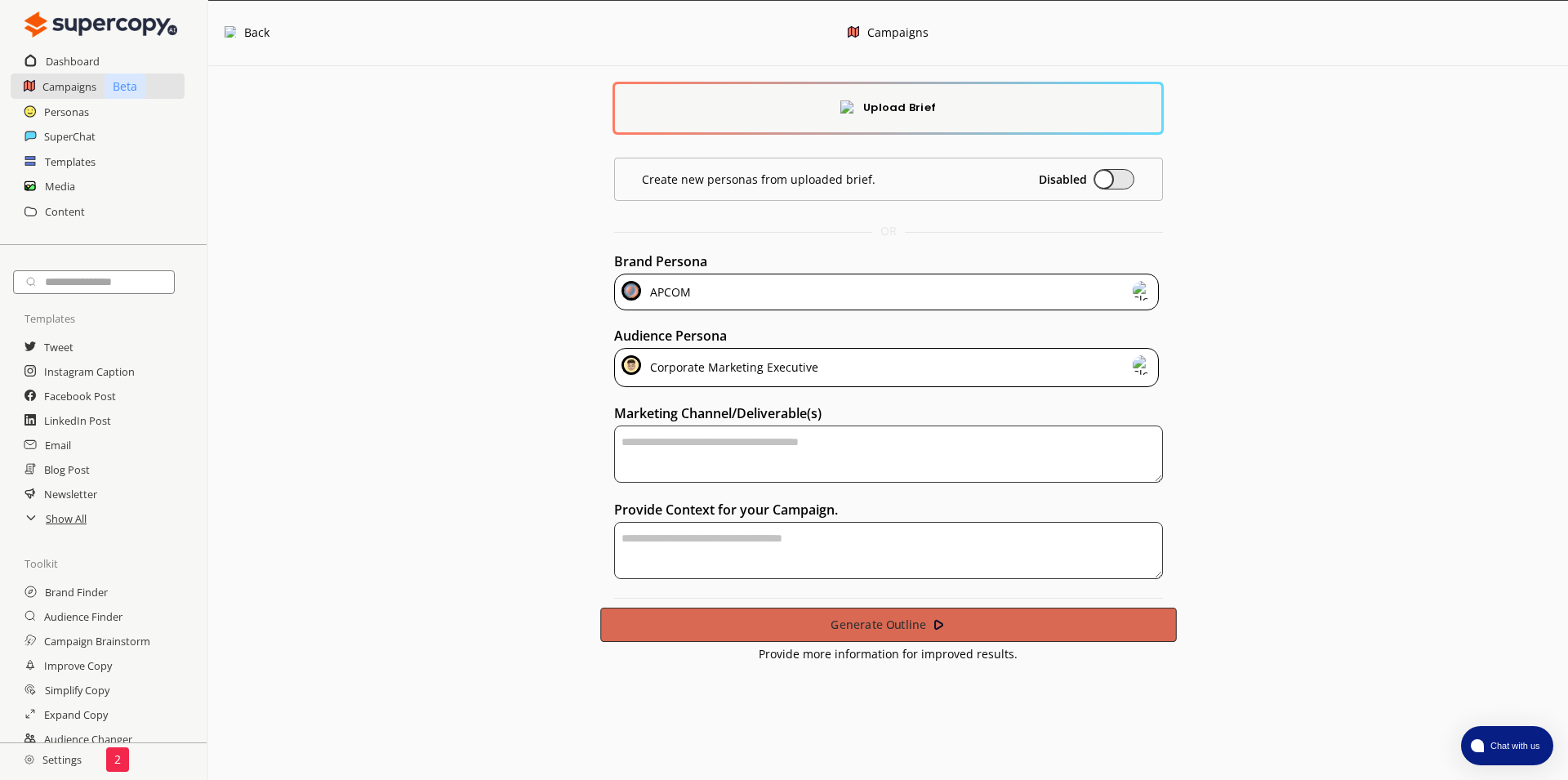
click at [864, 617] on b "Generate Outline" at bounding box center [879, 624] width 95 height 16
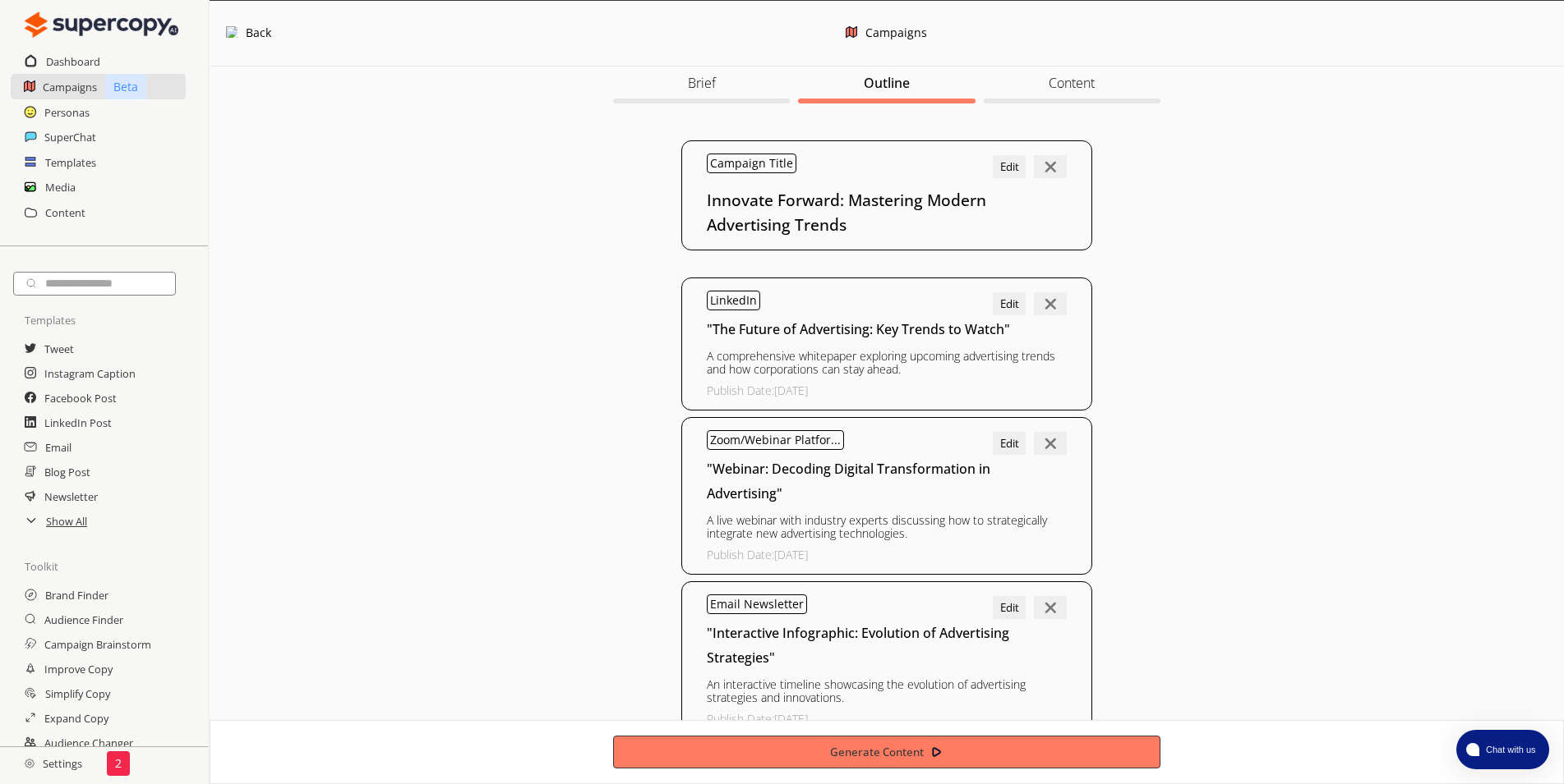
click at [1072, 88] on h3 "Content" at bounding box center [1071, 83] width 46 height 24
click at [1006, 304] on button "Edit" at bounding box center [1008, 304] width 33 height 23
